Goal: Task Accomplishment & Management: Use online tool/utility

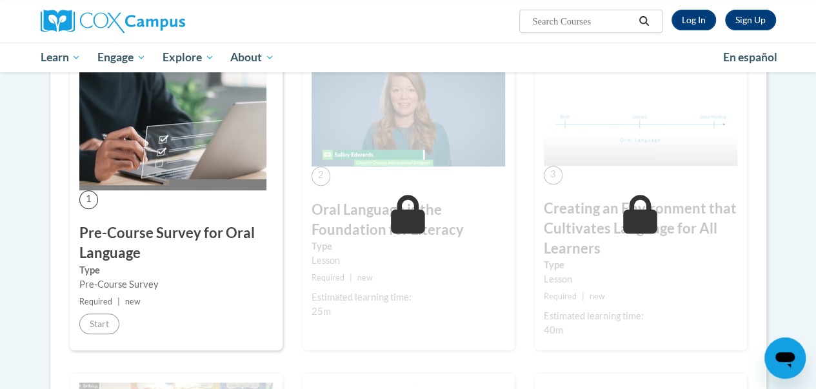
scroll to position [276, 0]
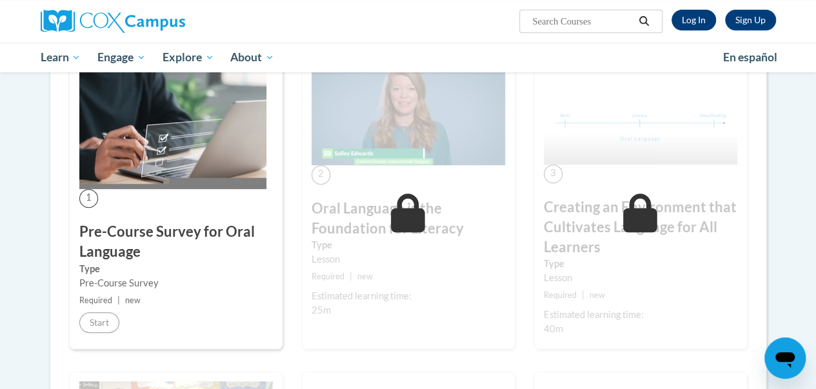
click at [702, 26] on link "Log In" at bounding box center [694, 20] width 45 height 21
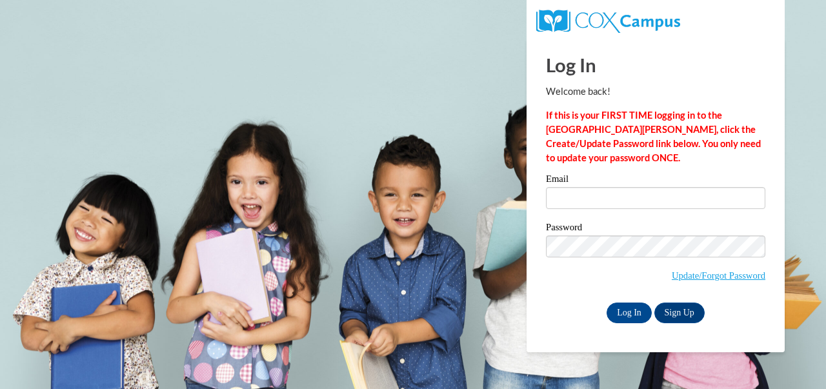
click at [592, 185] on label "Email" at bounding box center [655, 180] width 219 height 13
click at [592, 187] on input "Email" at bounding box center [655, 198] width 219 height 22
click at [595, 193] on input "Email" at bounding box center [655, 198] width 219 height 22
type input "cartledge.cathlina.e@muscogee.k12.ga.us"
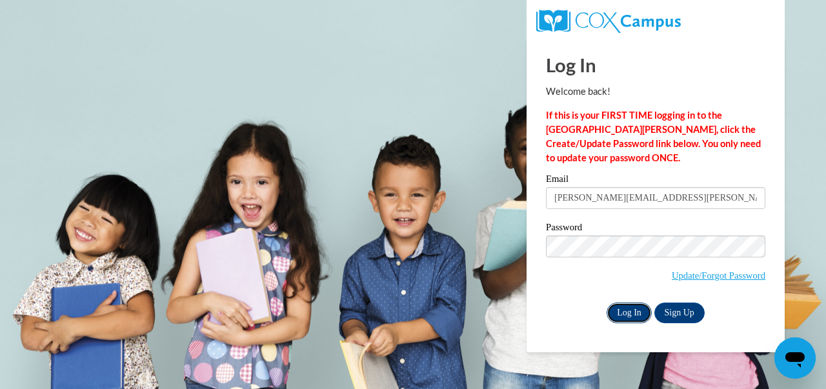
click at [621, 317] on input "Log In" at bounding box center [628, 313] width 45 height 21
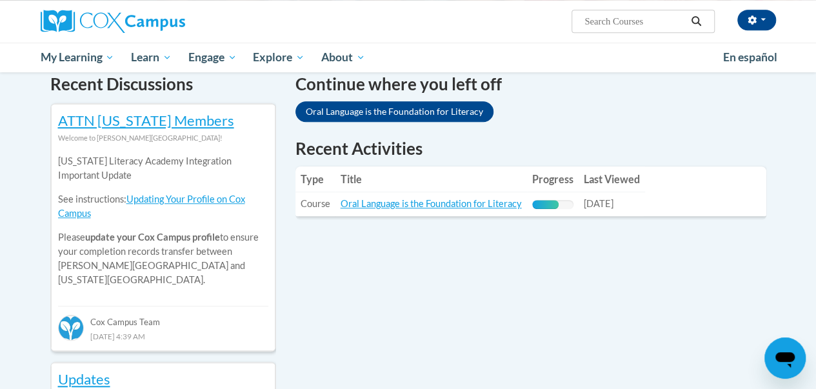
scroll to position [401, 0]
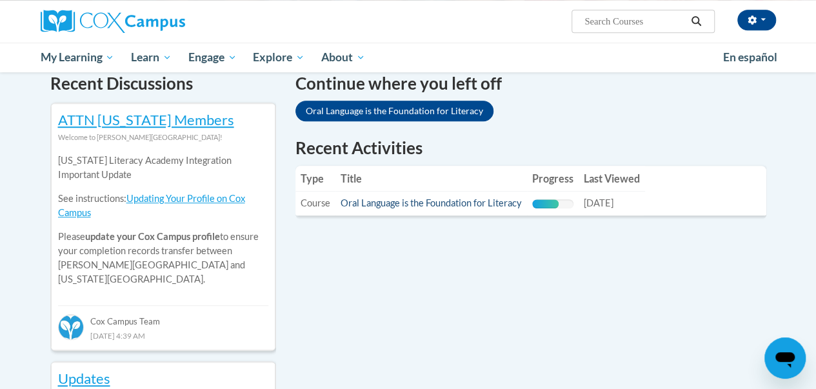
click at [475, 205] on link "Oral Language is the Foundation for Literacy" at bounding box center [431, 202] width 181 height 11
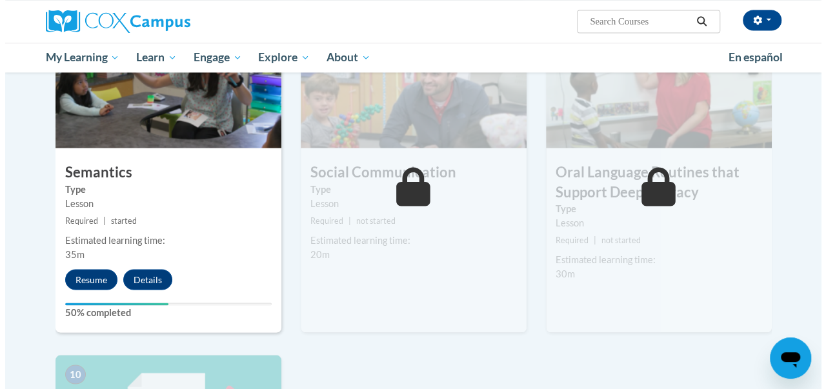
scroll to position [1066, 0]
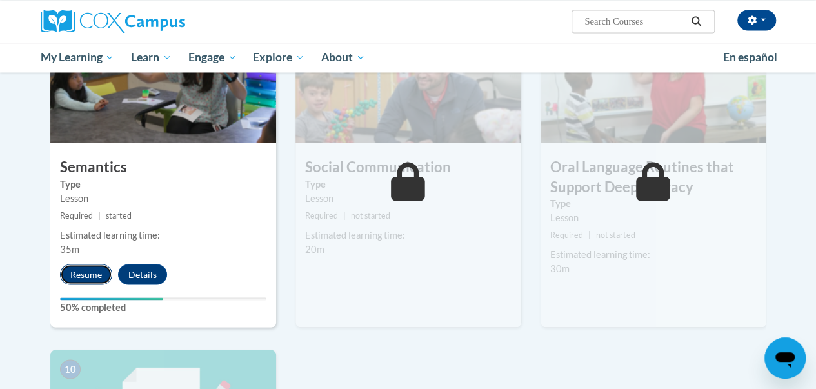
click at [84, 278] on button "Resume" at bounding box center [86, 274] width 52 height 21
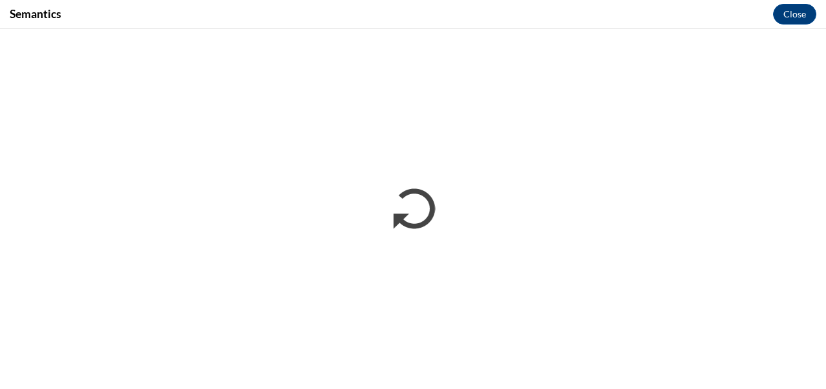
scroll to position [0, 0]
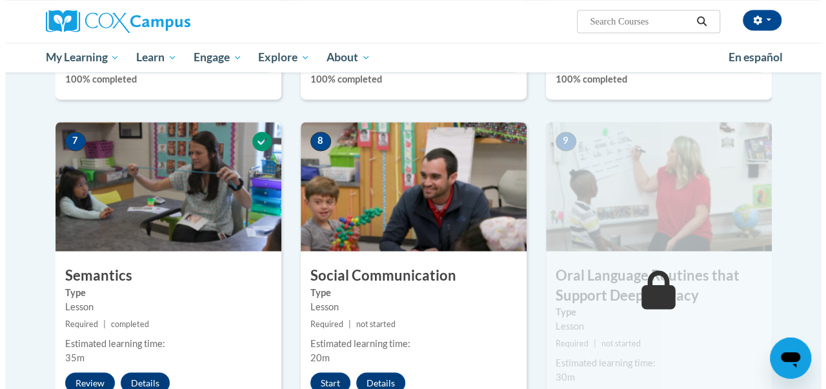
scroll to position [1040, 0]
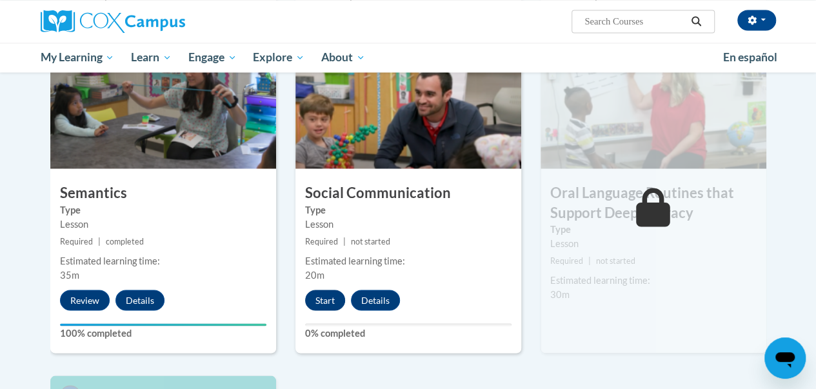
click at [316, 301] on button "Start" at bounding box center [325, 300] width 40 height 21
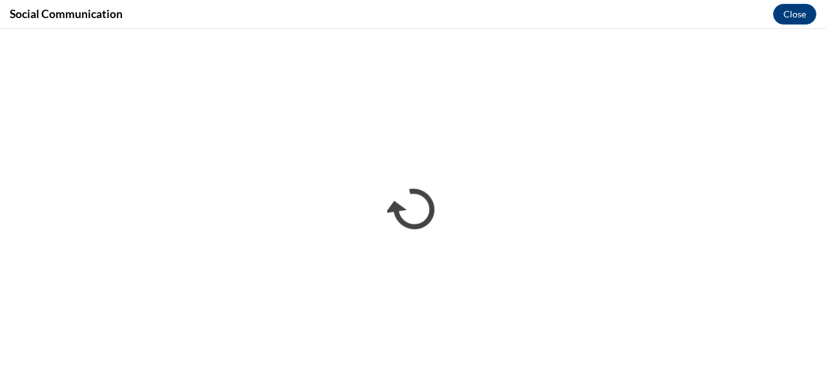
scroll to position [0, 0]
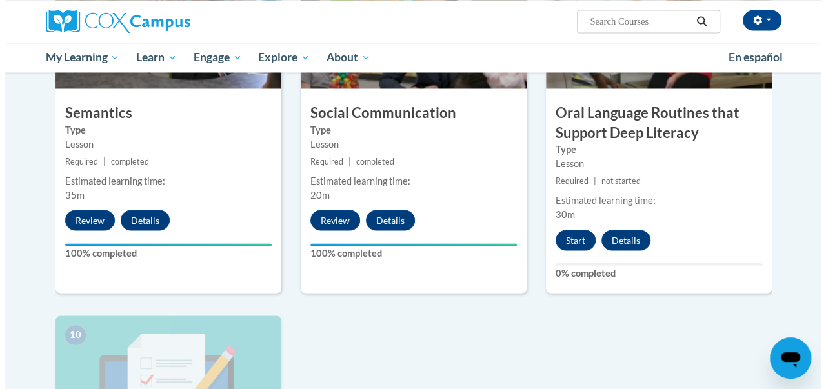
scroll to position [1116, 0]
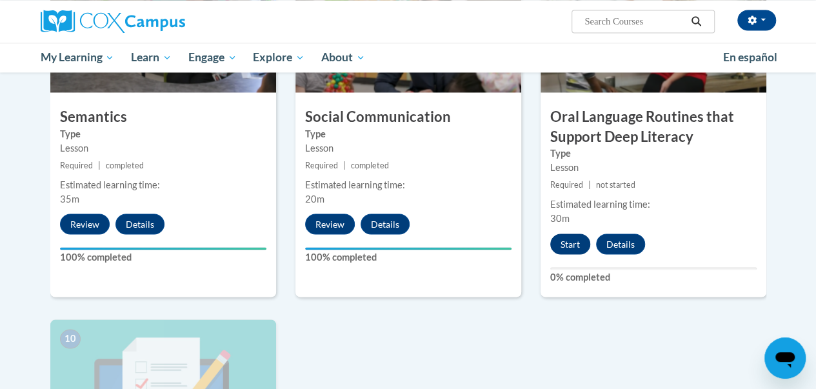
click at [559, 240] on button "Start" at bounding box center [570, 244] width 40 height 21
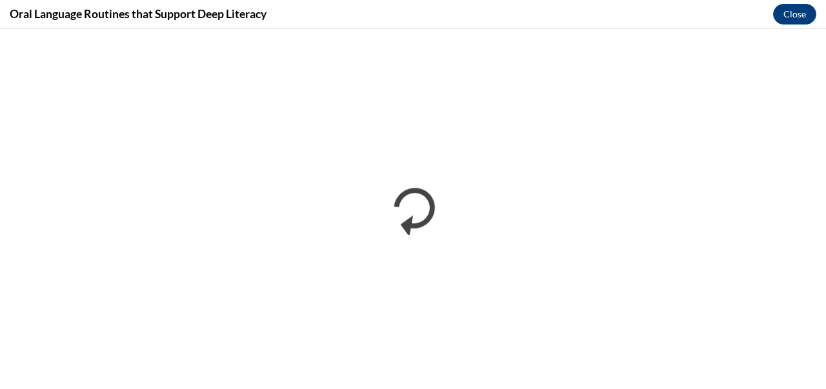
scroll to position [0, 0]
